Goal: Book appointment/travel/reservation

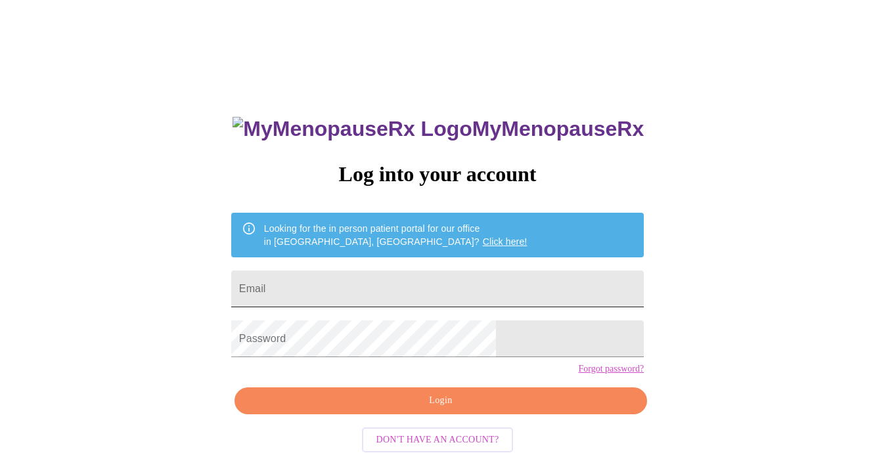
click at [381, 288] on input "Email" at bounding box center [437, 289] width 413 height 37
type input "natalie@herpower2.com"
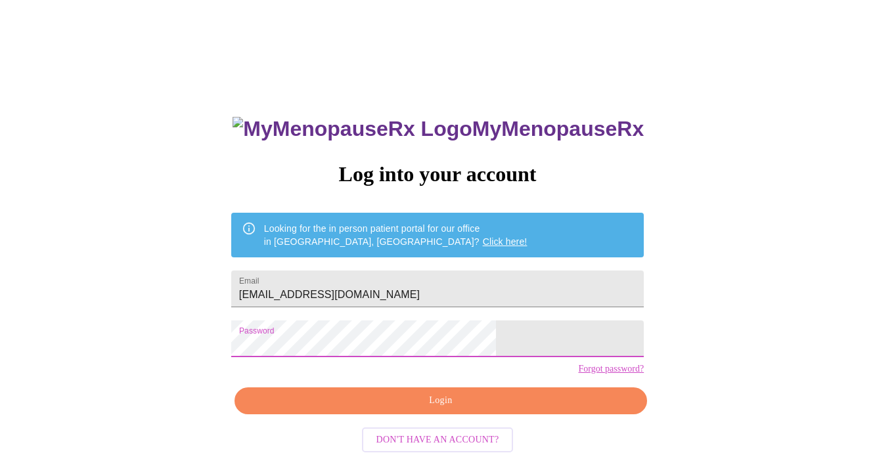
click at [407, 409] on span "Login" at bounding box center [441, 401] width 382 height 16
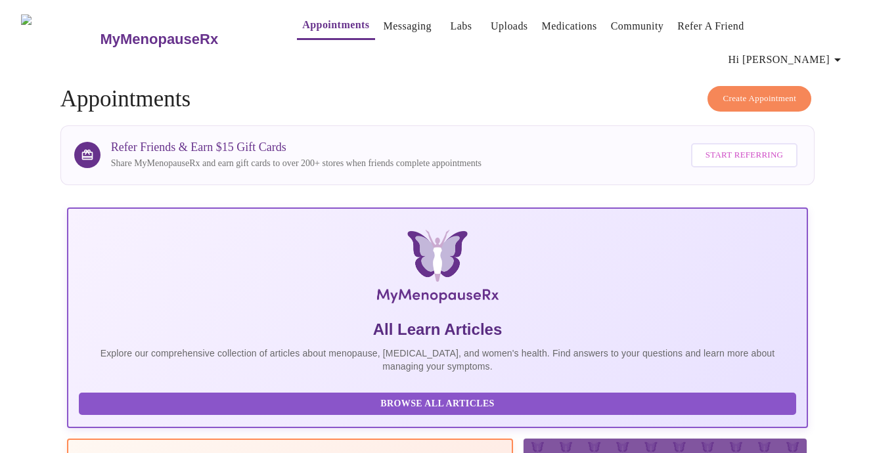
click at [323, 37] on button "Appointments" at bounding box center [336, 26] width 78 height 28
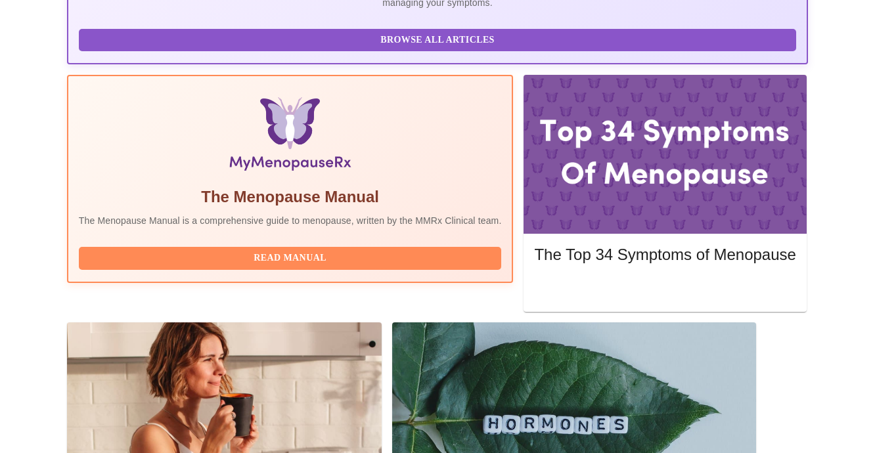
scroll to position [370, 0]
